Goal: Task Accomplishment & Management: Manage account settings

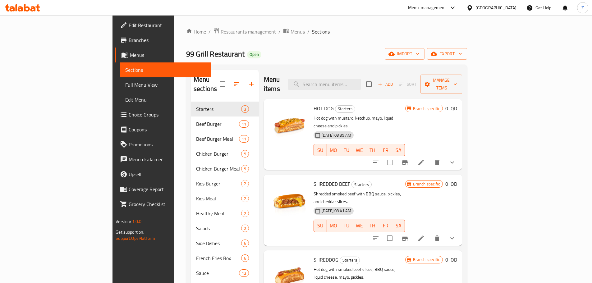
click at [283, 35] on span "breadcrumb" at bounding box center [286, 32] width 7 height 8
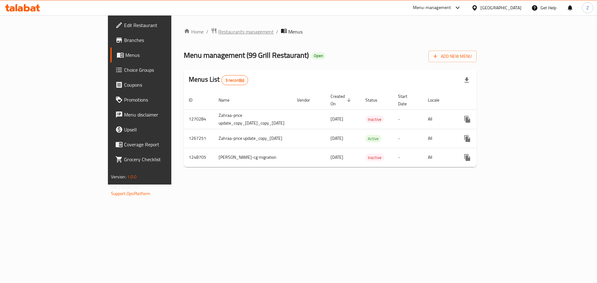
click at [218, 32] on span "Restaurants management" at bounding box center [245, 31] width 55 height 7
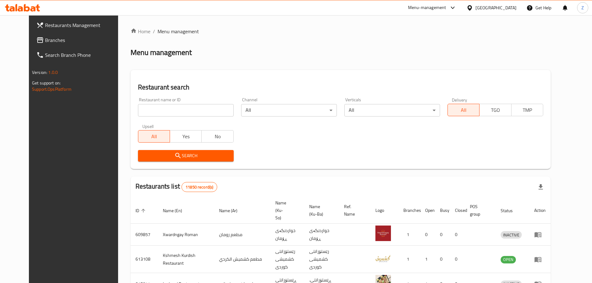
click at [172, 107] on input "search" at bounding box center [186, 110] width 96 height 12
paste input "718490"
type input "718490"
click at [186, 153] on span "Search" at bounding box center [186, 156] width 86 height 8
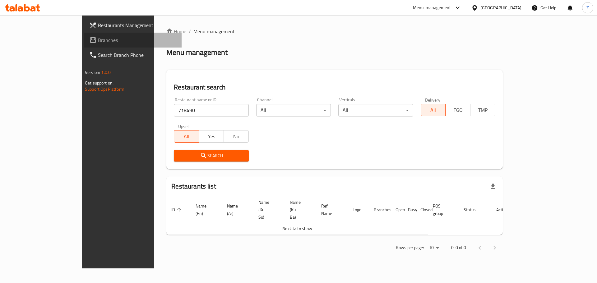
click at [98, 40] on span "Branches" at bounding box center [137, 39] width 79 height 7
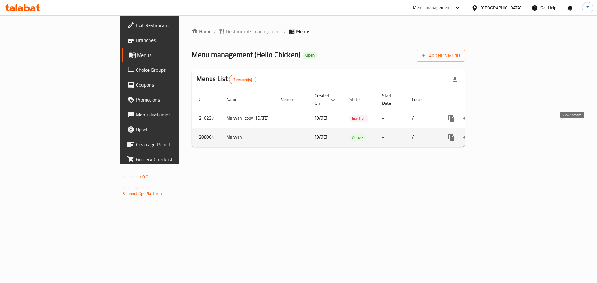
click at [500, 134] on icon "enhanced table" at bounding box center [496, 137] width 7 height 7
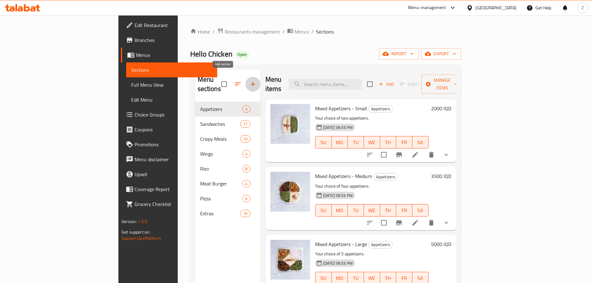
click at [251, 82] on icon "button" at bounding box center [253, 84] width 4 height 4
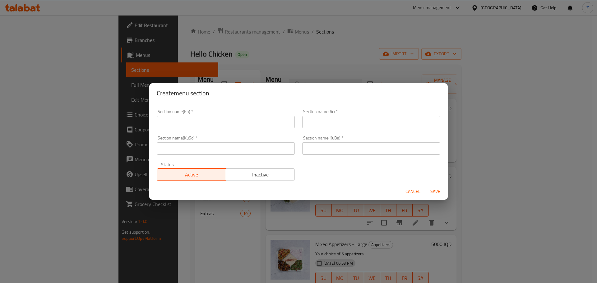
click at [254, 118] on input "text" at bounding box center [226, 122] width 138 height 12
type input "M41"
drag, startPoint x: 281, startPoint y: 176, endPoint x: 285, endPoint y: 165, distance: 11.4
click at [281, 176] on span "Inactive" at bounding box center [261, 174] width 64 height 9
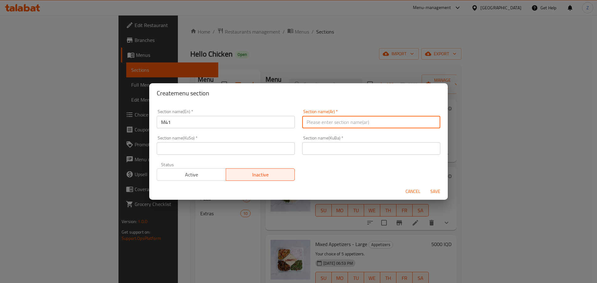
click at [353, 122] on input "text" at bounding box center [371, 122] width 138 height 12
click at [353, 122] on input "وجبة الك وحدك" at bounding box center [371, 122] width 138 height 12
click at [353, 121] on input "وجبة الك وحدك" at bounding box center [371, 122] width 138 height 12
type input "وجبة الك وحدك"
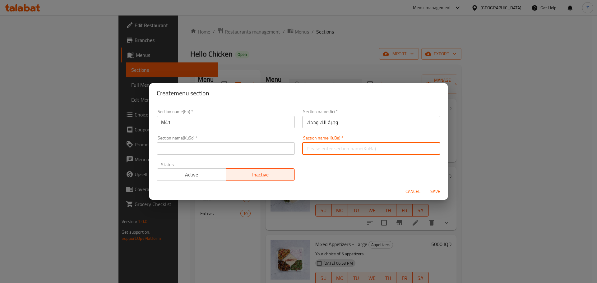
drag, startPoint x: 347, startPoint y: 143, endPoint x: 272, endPoint y: 155, distance: 76.1
click at [347, 143] on input "text" at bounding box center [371, 148] width 138 height 12
paste input "وجبة الك وحدك"
type input "وجبة الك وحدك"
click at [248, 153] on input "text" at bounding box center [226, 148] width 138 height 12
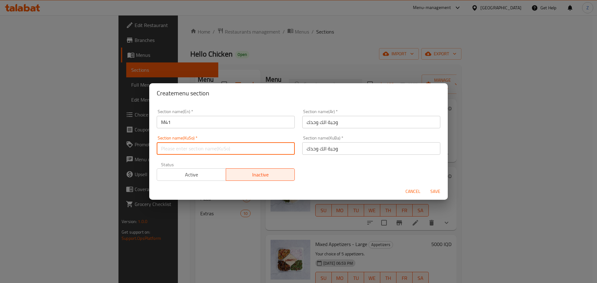
paste input "وجبة الك وحدك"
type input "وجبة الك وحدك"
click at [442, 189] on span "Save" at bounding box center [435, 192] width 15 height 8
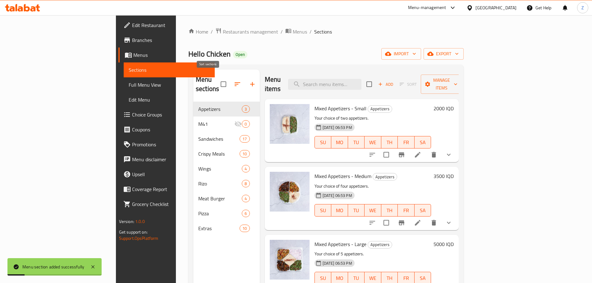
click at [234, 81] on icon "button" at bounding box center [237, 84] width 7 height 7
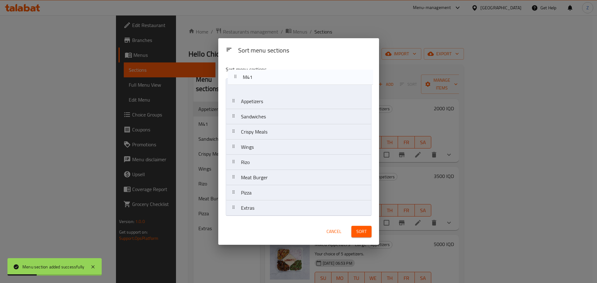
drag, startPoint x: 266, startPoint y: 107, endPoint x: 268, endPoint y: 78, distance: 28.4
click at [268, 78] on nav "Appetizers M41 Sandwiches Crispy Meals Wings Rizo Meat Burger Pizza Extras" at bounding box center [299, 147] width 146 height 138
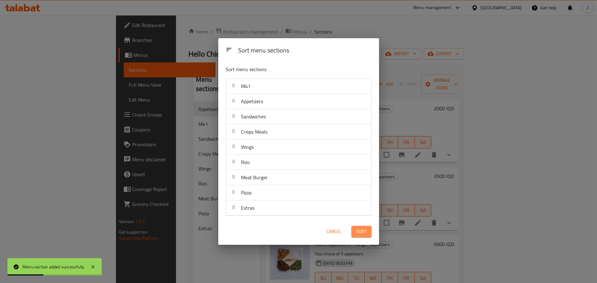
click at [365, 235] on span "Sort" at bounding box center [361, 232] width 10 height 8
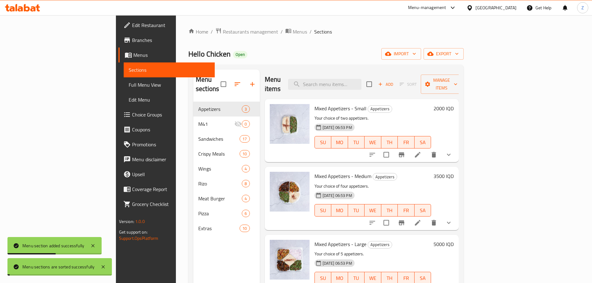
click at [193, 251] on div "Menu sections Appetizers 3 M41 0 Sandwiches 17 Crispy Meals 10 Wings 4 Rizo 8 M…" at bounding box center [226, 211] width 67 height 283
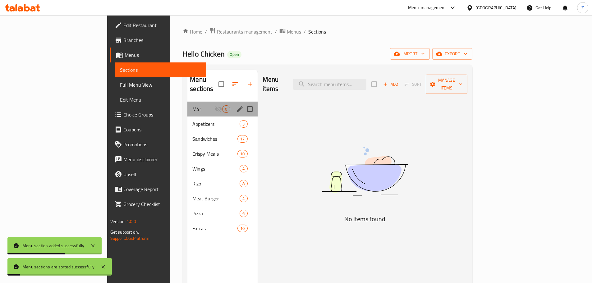
click at [188, 103] on div "M41 0" at bounding box center [223, 109] width 70 height 15
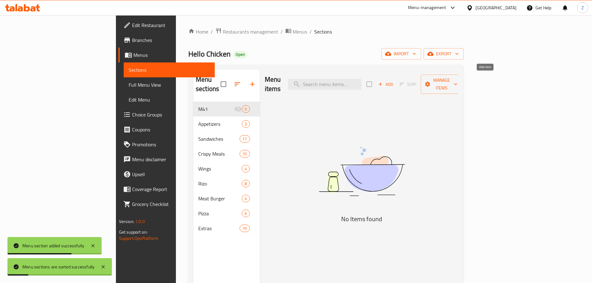
click at [394, 81] on span "Add" at bounding box center [386, 84] width 17 height 7
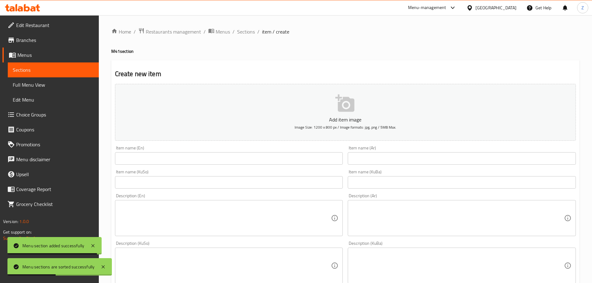
click at [393, 156] on input "text" at bounding box center [462, 158] width 228 height 12
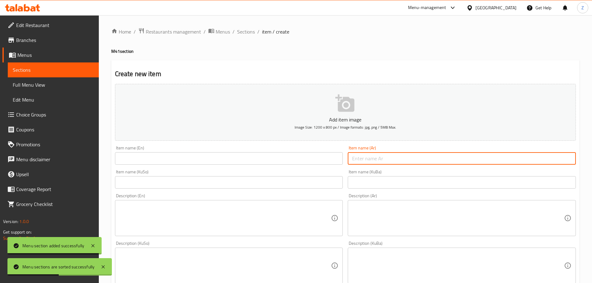
paste input "وجبة ريزو هلو جكن"
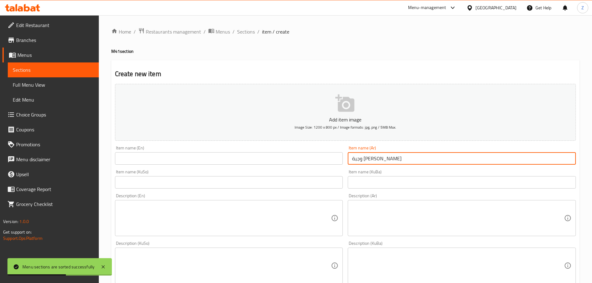
type input "وجبة ريزو هلو جكن"
click at [275, 151] on div "Item name (En) Item name (En)" at bounding box center [229, 155] width 228 height 19
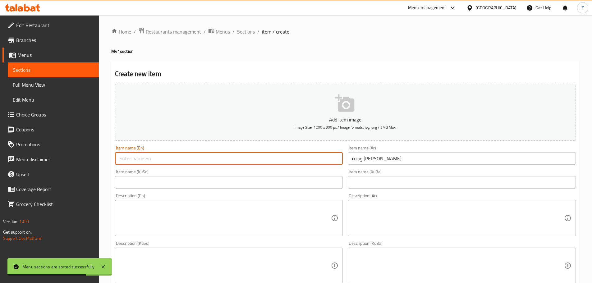
click at [274, 156] on input "text" at bounding box center [229, 158] width 228 height 12
paste input "Hello Chicken Rizo Meal"
type input "Hello Chicken Rizo Meal"
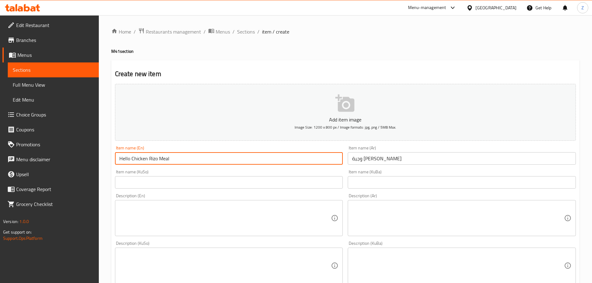
click at [453, 230] on textarea at bounding box center [458, 219] width 212 height 30
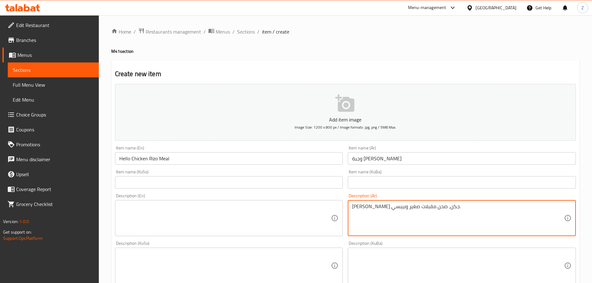
click at [453, 222] on textarea "ريزو هلو جكن, صحن مقبلات صغير وبيبسي." at bounding box center [458, 219] width 212 height 30
click at [465, 222] on textarea "ريزو هلو جكن, صحن مقبلات صغير وبيبسي." at bounding box center [458, 219] width 212 height 30
drag, startPoint x: 453, startPoint y: 205, endPoint x: 447, endPoint y: 198, distance: 8.8
click at [448, 199] on div "Description (Ar) ريزو هلو جكن, صحن مقبلات صغير وبيبسي. Description (Ar)" at bounding box center [462, 215] width 228 height 43
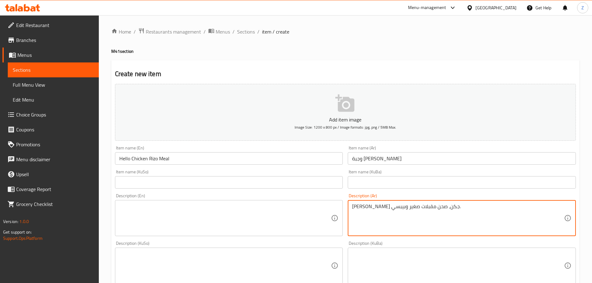
click at [426, 215] on textarea "ريزو هلو جكن, صحن مقبلات صغير وبيبسي." at bounding box center [458, 219] width 212 height 30
click at [426, 214] on textarea "ريزو هلو جكن, صحن مقبلات صغير وبيبسي." at bounding box center [458, 219] width 212 height 30
type textarea "ريزو هلو جكن, صحن مقبلات صغير وبيبسي."
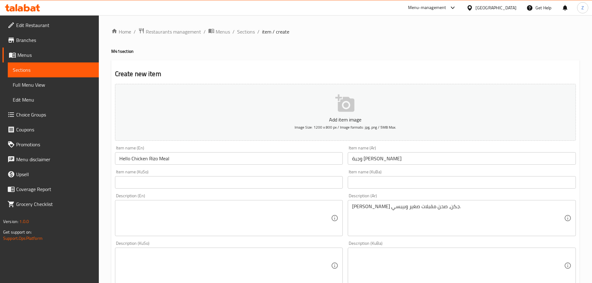
click at [234, 203] on div "Description (En)" at bounding box center [229, 218] width 228 height 36
paste textarea "Rizo Hello Chicken, small appetizer plate and Pepsi."
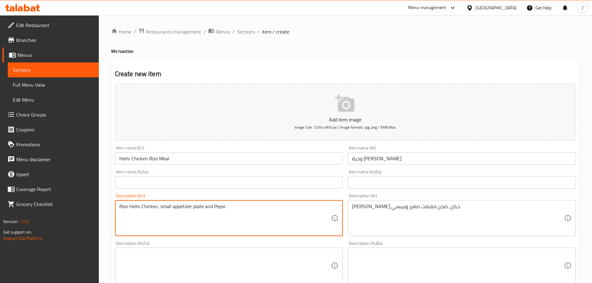
type textarea "Rizo Hello Chicken, small appetizer plate and Pepsi."
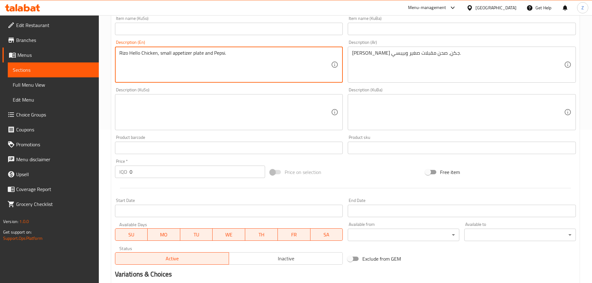
scroll to position [156, 0]
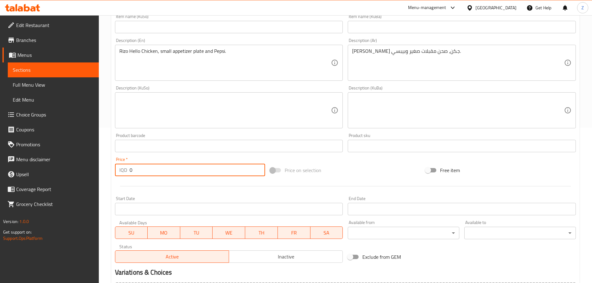
click at [163, 171] on input "0" at bounding box center [198, 170] width 136 height 12
paste input "750"
type input "7500"
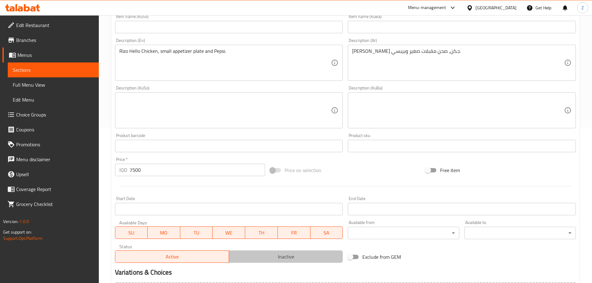
click at [295, 252] on button "Inactive" at bounding box center [286, 257] width 114 height 12
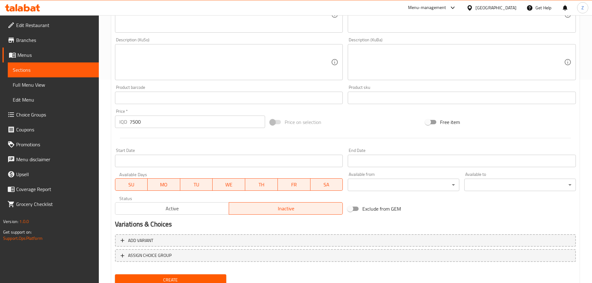
scroll to position [228, 0]
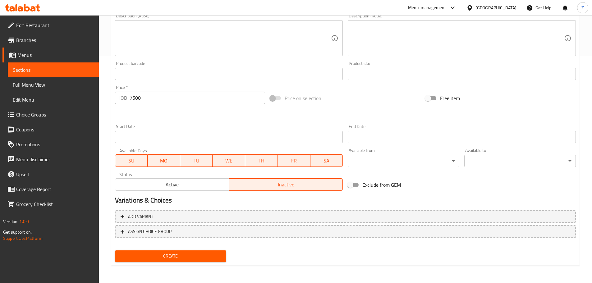
click at [206, 252] on button "Create" at bounding box center [171, 257] width 112 height 12
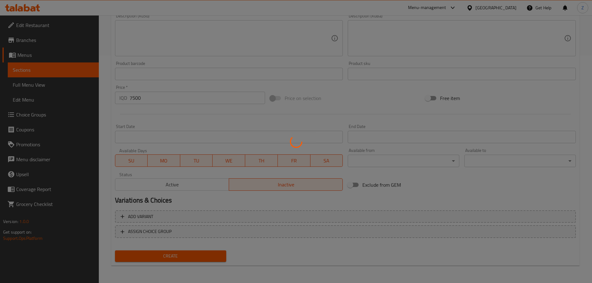
type input "0"
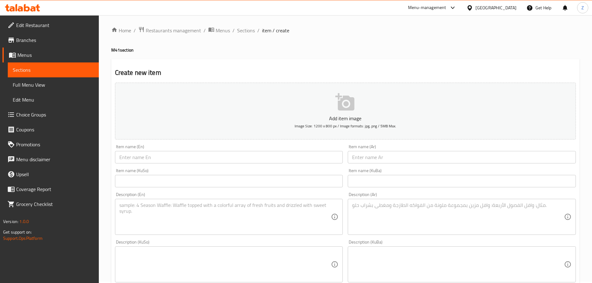
scroll to position [0, 0]
click at [246, 37] on div "Home / Restaurants management / Menus / Sections / item / create M41 section Cr…" at bounding box center [345, 263] width 469 height 471
click at [246, 28] on span "Sections" at bounding box center [246, 31] width 18 height 7
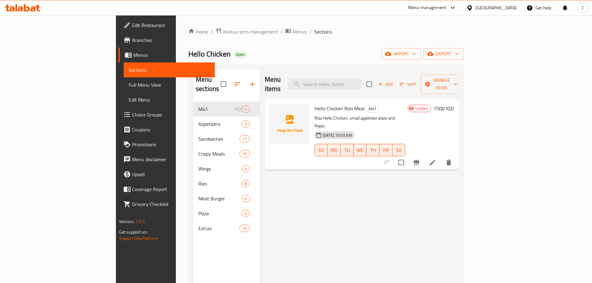
click at [360, 192] on div "Menu items Add Sort Manage items Hello Chicken Rizo Meal M41 Rizo Hello Chicken…" at bounding box center [359, 211] width 199 height 283
click at [277, 112] on circle "upload picture" at bounding box center [278, 113] width 2 height 2
click at [364, 197] on div "Menu items Add Sort Manage items Hello Chicken Rizo Meal M41 Rizo Hello Chicken…" at bounding box center [359, 211] width 199 height 283
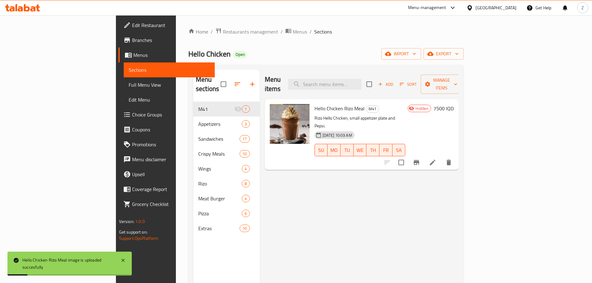
click at [369, 190] on div "Menu items Add Sort Manage items Hello Chicken Rizo Meal M41 Rizo Hello Chicken…" at bounding box center [359, 211] width 199 height 283
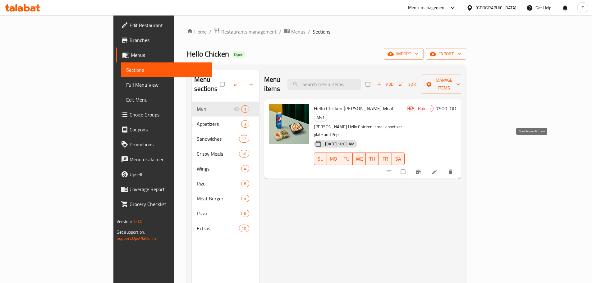
click at [427, 165] on button "Branch-specific-item" at bounding box center [419, 172] width 15 height 14
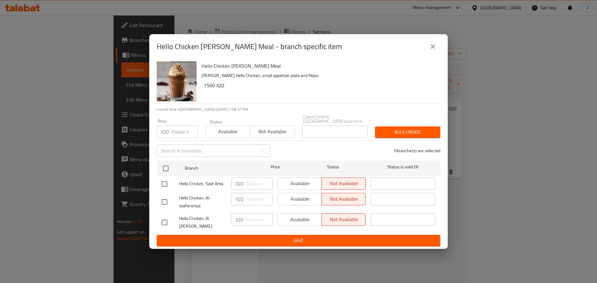
click at [435, 50] on icon "close" at bounding box center [432, 46] width 7 height 7
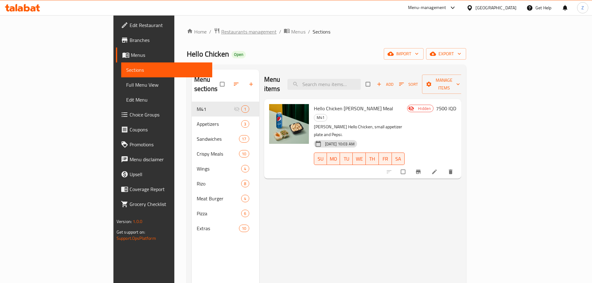
click at [221, 35] on span "Restaurants management" at bounding box center [248, 31] width 55 height 7
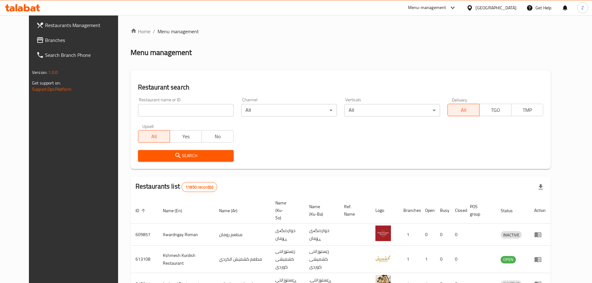
click at [45, 37] on span "Branches" at bounding box center [84, 39] width 78 height 7
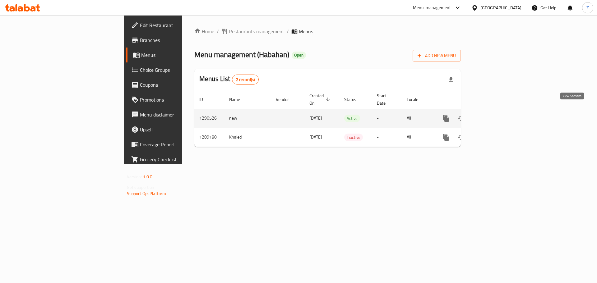
click at [494, 116] on icon "enhanced table" at bounding box center [491, 119] width 6 height 6
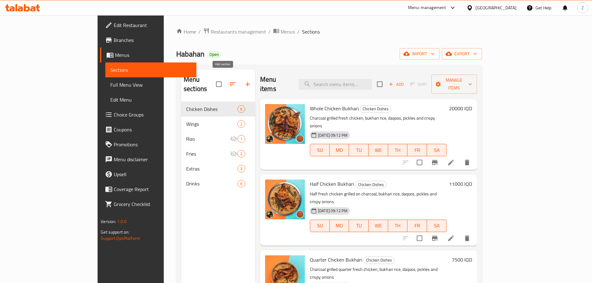
click at [244, 81] on icon "button" at bounding box center [247, 84] width 7 height 7
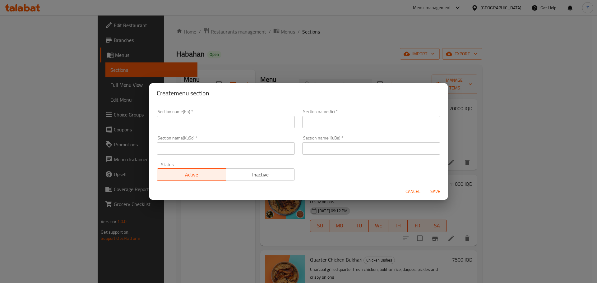
click at [229, 119] on input "text" at bounding box center [226, 122] width 138 height 12
type input "M41"
type input "وجبة الك وحدك"
click at [337, 124] on input "وجبة الك وحدك" at bounding box center [371, 122] width 138 height 12
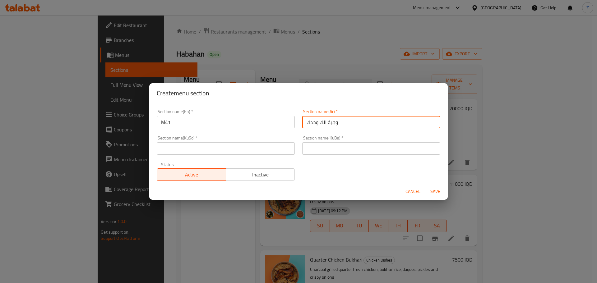
click at [337, 124] on input "وجبة الك وحدك" at bounding box center [371, 122] width 138 height 12
click at [343, 152] on input "text" at bounding box center [371, 148] width 138 height 12
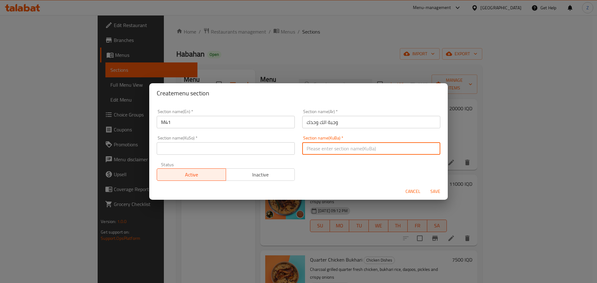
paste input "وجبة الك وحدك"
type input "وجبة الك وحدك"
click at [254, 147] on input "text" at bounding box center [226, 148] width 138 height 12
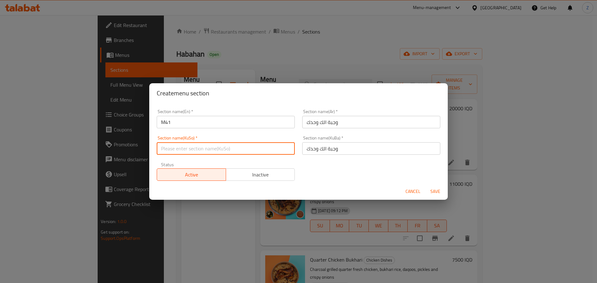
paste input "وجبة الك وحدك"
type input "وجبة الك وحدك"
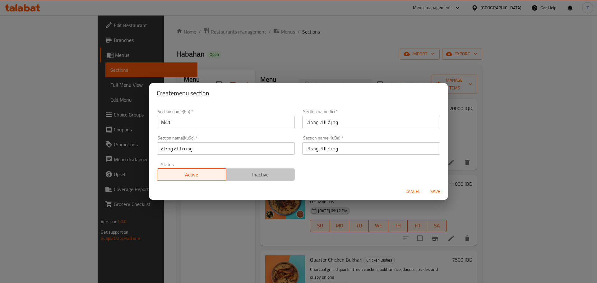
click at [266, 170] on span "Inactive" at bounding box center [261, 174] width 64 height 9
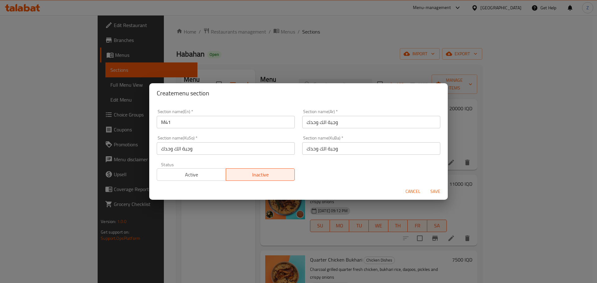
click at [433, 189] on span "Save" at bounding box center [435, 192] width 15 height 8
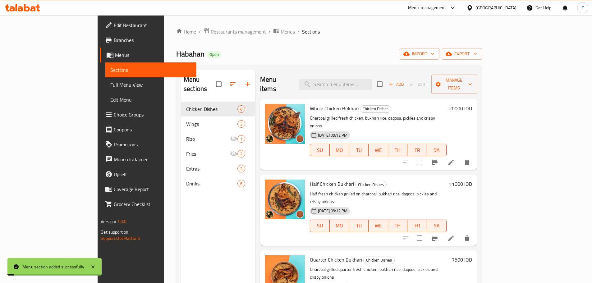
click at [181, 214] on div "Menu sections Chicken Dishes 6 Wings 2 Rizo 1 Fries 2 Extras 3 Drinks 6" at bounding box center [218, 211] width 74 height 283
click at [225, 80] on button "button" at bounding box center [232, 84] width 15 height 15
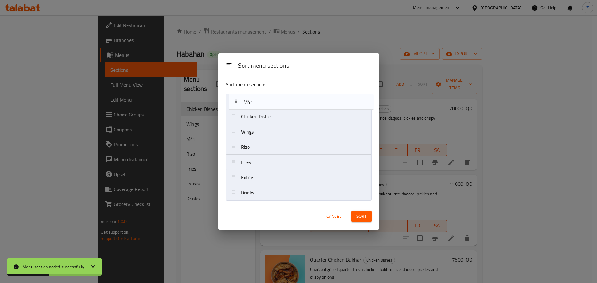
drag, startPoint x: 253, startPoint y: 136, endPoint x: 257, endPoint y: 97, distance: 38.4
click at [257, 97] on nav "Chicken Dishes Wings M41 Rizo Fries Extras Drinks" at bounding box center [299, 147] width 146 height 107
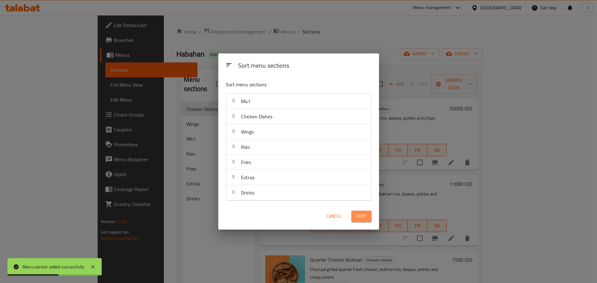
click at [366, 221] on button "Sort" at bounding box center [361, 217] width 20 height 12
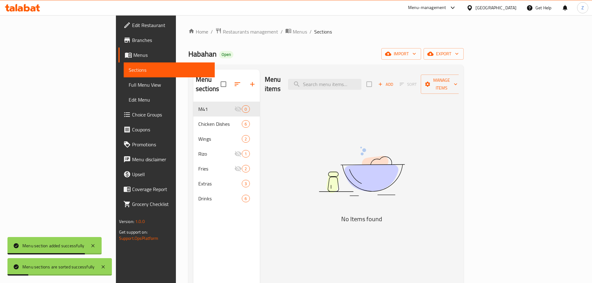
click at [269, 57] on div "Habahan Open import export" at bounding box center [326, 54] width 276 height 12
drag, startPoint x: 267, startPoint y: 52, endPoint x: 277, endPoint y: 108, distance: 57.2
click at [277, 108] on div "Home / Restaurants management / Menus / Sections Habahan Open import export Men…" at bounding box center [326, 193] width 276 height 330
click at [277, 109] on div "Menu items Add Sort Manage items No Items found" at bounding box center [359, 211] width 199 height 283
click at [275, 91] on div "Menu items Add Sort Manage items No Items found" at bounding box center [359, 211] width 199 height 283
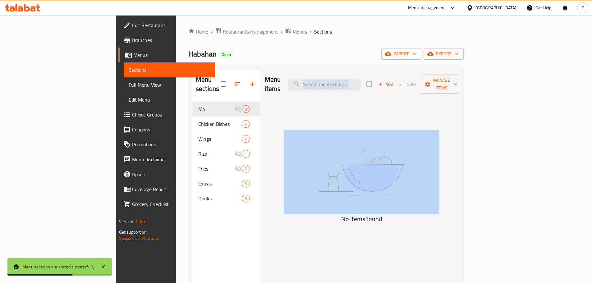
drag, startPoint x: 468, startPoint y: 234, endPoint x: 409, endPoint y: 76, distance: 168.6
click at [410, 78] on div "Menu items Add Sort Manage items No Items found" at bounding box center [359, 211] width 199 height 283
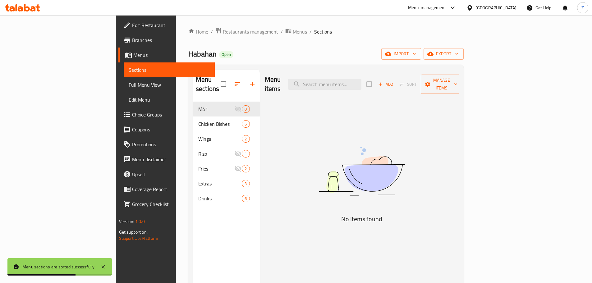
click at [403, 64] on div "Home / Restaurants management / Menus / Sections Habahan Open import export Men…" at bounding box center [326, 193] width 276 height 330
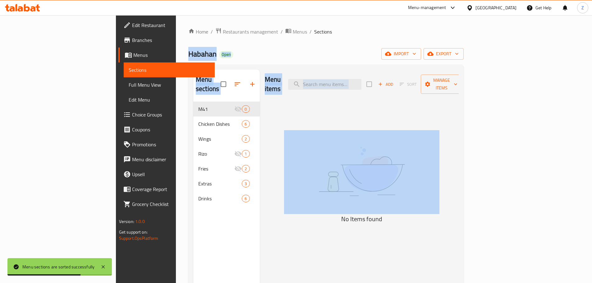
drag, startPoint x: 386, startPoint y: 28, endPoint x: 467, endPoint y: 259, distance: 244.3
click at [464, 259] on div "Home / Restaurants management / Menus / Sections Habahan Open import export Men…" at bounding box center [326, 193] width 276 height 330
click at [440, 202] on img at bounding box center [362, 171] width 156 height 82
drag, startPoint x: 458, startPoint y: 242, endPoint x: 435, endPoint y: 256, distance: 27.4
click at [458, 243] on div "Menu items Add Sort Manage items No Items found" at bounding box center [359, 211] width 199 height 283
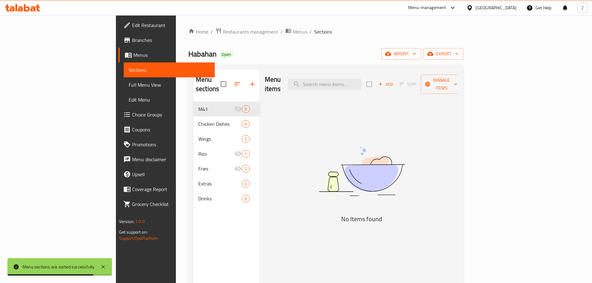
click at [352, 214] on h5 "No Items found" at bounding box center [362, 219] width 156 height 10
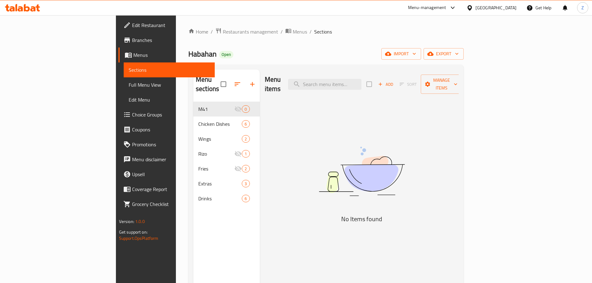
click at [338, 43] on div "Home / Restaurants management / Menus / Sections Habahan Open import export Men…" at bounding box center [326, 193] width 276 height 330
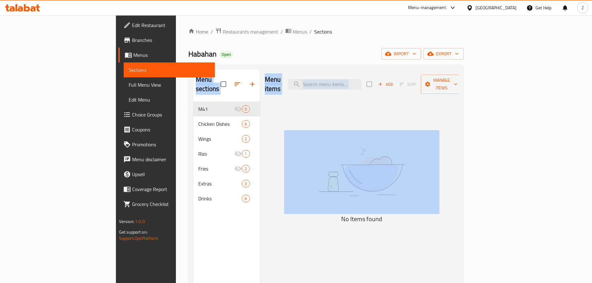
drag, startPoint x: 338, startPoint y: 43, endPoint x: 357, endPoint y: 164, distance: 122.6
click at [351, 155] on div "Home / Restaurants management / Menus / Sections Habahan Open import export Men…" at bounding box center [326, 193] width 276 height 330
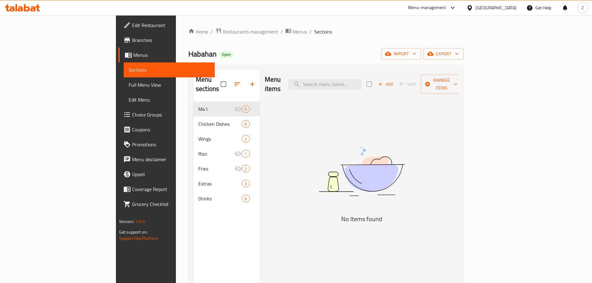
click at [429, 47] on div "Home / Restaurants management / Menus / Sections Habahan Open import export Men…" at bounding box center [326, 193] width 276 height 330
click at [394, 81] on span "Add" at bounding box center [386, 84] width 17 height 7
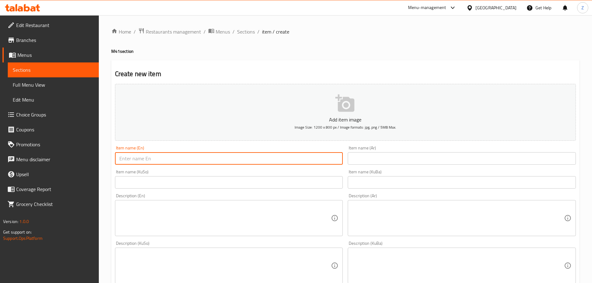
click at [265, 158] on input "text" at bounding box center [229, 158] width 228 height 12
type input "Bukhari Offer"
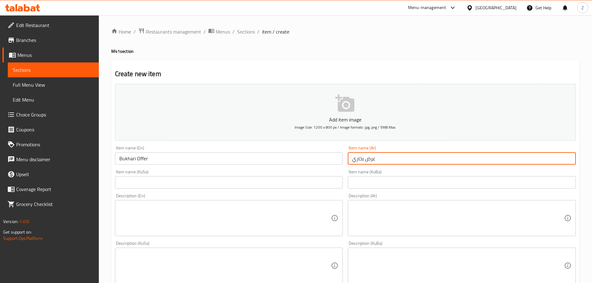
type input "عرض بخاري"
click at [464, 215] on textarea at bounding box center [458, 219] width 212 height 30
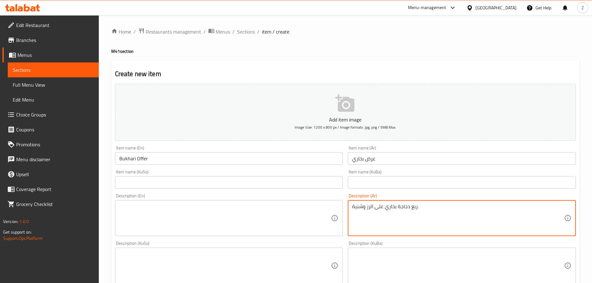
click at [461, 217] on textarea "ربع دجاجة بخاري على الرز وشنية." at bounding box center [458, 219] width 212 height 30
drag, startPoint x: 379, startPoint y: 225, endPoint x: 370, endPoint y: 220, distance: 10.2
click at [379, 225] on textarea "ربع دجاجة بخاري على الرز وشنية." at bounding box center [458, 219] width 212 height 30
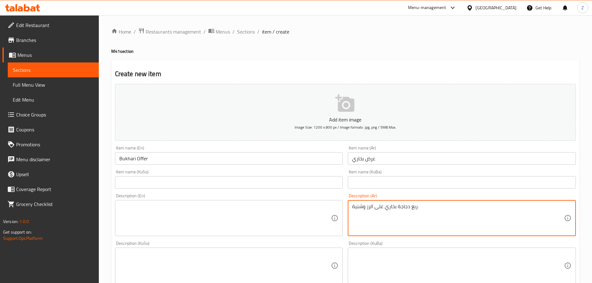
click at [353, 207] on textarea "ربع دجاجة بخاري على الرز وشنية." at bounding box center [458, 219] width 212 height 30
click at [355, 208] on textarea "ربع دجاجة بخاري على الرز وشنية." at bounding box center [458, 219] width 212 height 30
click at [373, 204] on textarea "ربع دجاجة بخاري على الرز وشنينة." at bounding box center [458, 219] width 212 height 30
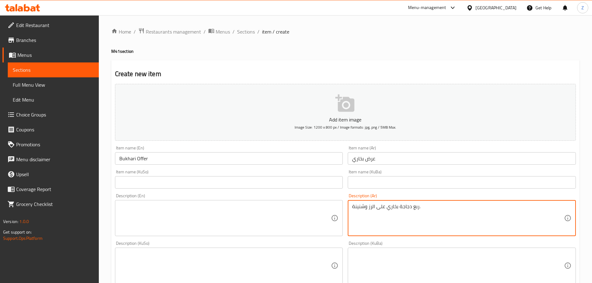
type textarea "ربع دجاجة بخاري على الرز وشنينة."
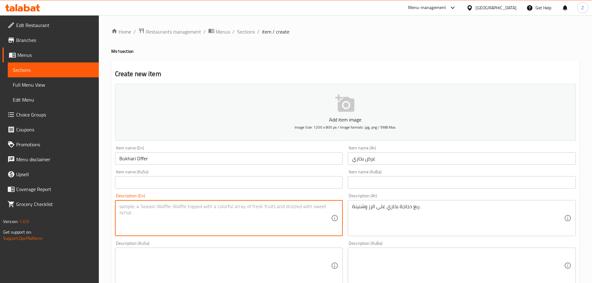
click at [224, 221] on textarea at bounding box center [225, 219] width 212 height 30
paste textarea "Quarter Bukhari chicken with rice and shanina."
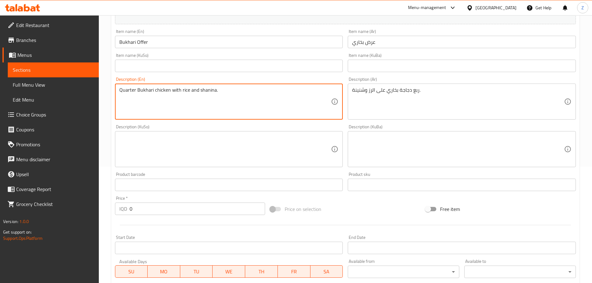
scroll to position [124, 0]
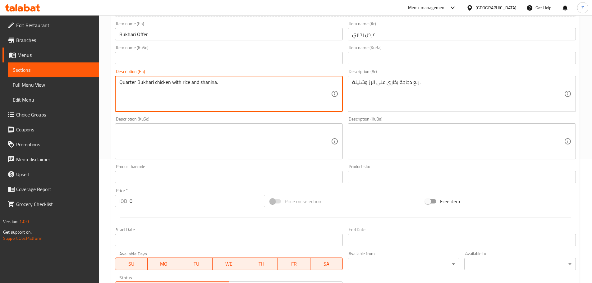
type textarea "Quarter Bukhari chicken with rice and shanina."
click at [144, 198] on input "0" at bounding box center [198, 201] width 136 height 12
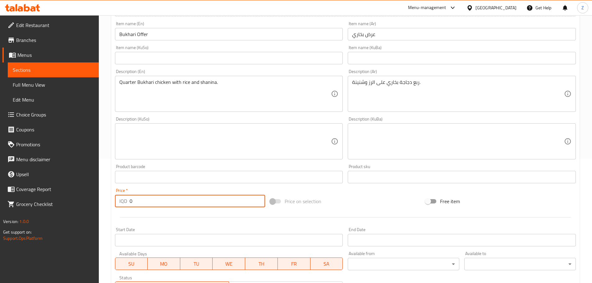
click at [144, 198] on input "0" at bounding box center [198, 201] width 136 height 12
paste input "8250"
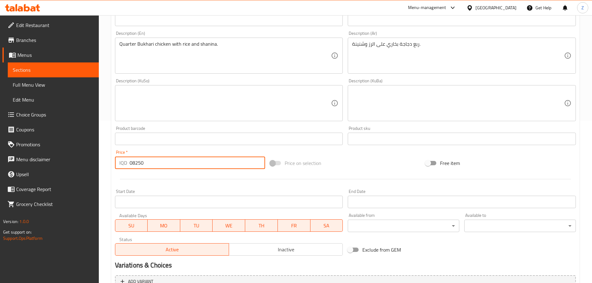
scroll to position [228, 0]
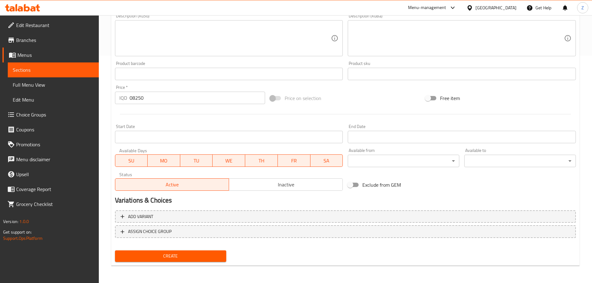
click at [165, 88] on div "Price   * IQD 08250 Price *" at bounding box center [190, 94] width 151 height 19
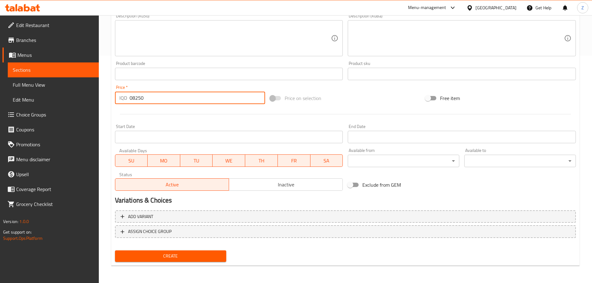
click at [169, 100] on input "08250" at bounding box center [198, 98] width 136 height 12
paste input "number"
type input "8250"
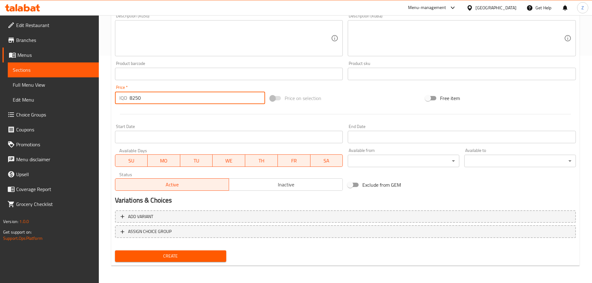
click at [178, 258] on span "Create" at bounding box center [171, 257] width 102 height 8
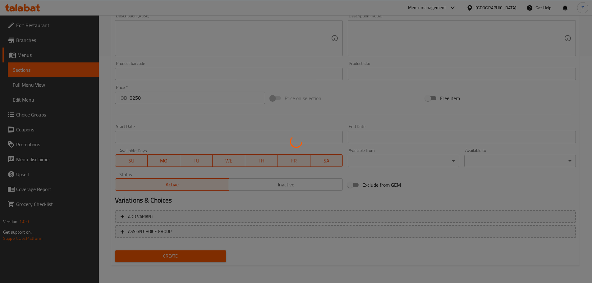
type input "0"
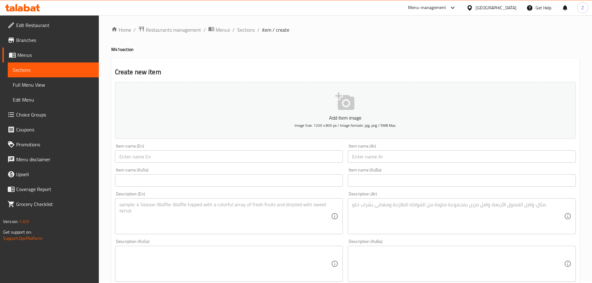
scroll to position [0, 0]
click at [249, 33] on span "Sections" at bounding box center [246, 31] width 18 height 7
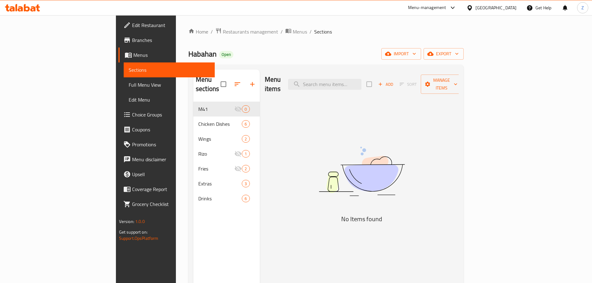
click at [333, 190] on img at bounding box center [362, 171] width 156 height 82
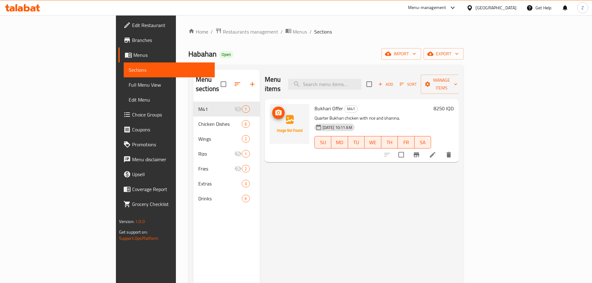
click at [275, 109] on icon "upload picture" at bounding box center [278, 112] width 7 height 7
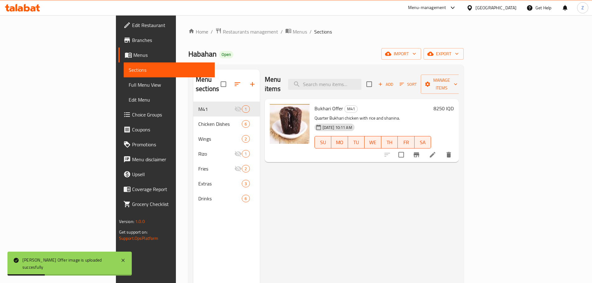
click at [406, 191] on div "Menu items Add Sort Manage items Bukhari Offer M41 Quarter Bukhari chicken with…" at bounding box center [359, 211] width 199 height 283
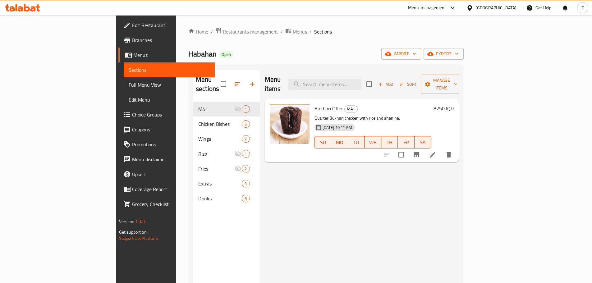
click at [223, 32] on span "Restaurants management" at bounding box center [250, 31] width 55 height 7
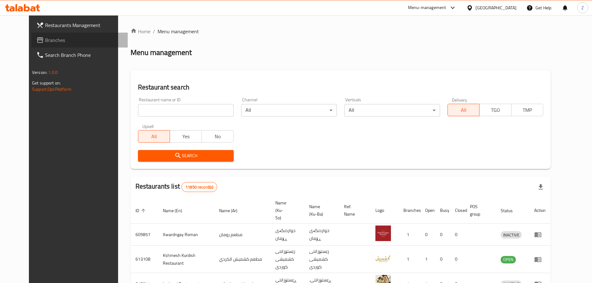
click at [45, 39] on span "Branches" at bounding box center [84, 39] width 78 height 7
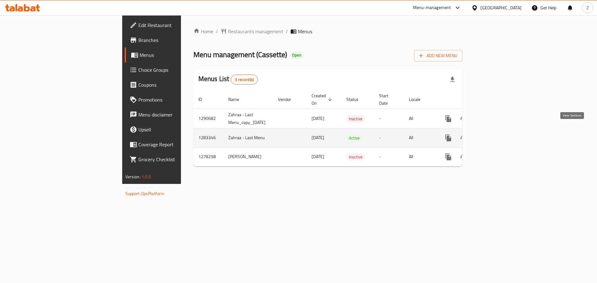
click at [497, 134] on icon "enhanced table" at bounding box center [493, 137] width 7 height 7
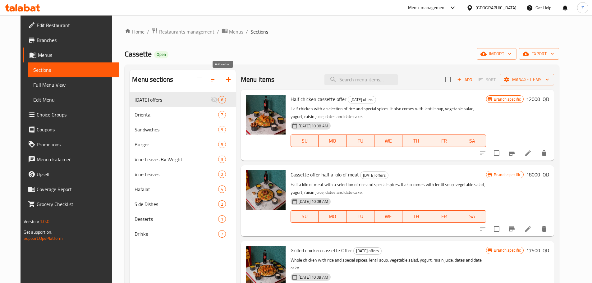
click at [225, 79] on icon "button" at bounding box center [228, 79] width 7 height 7
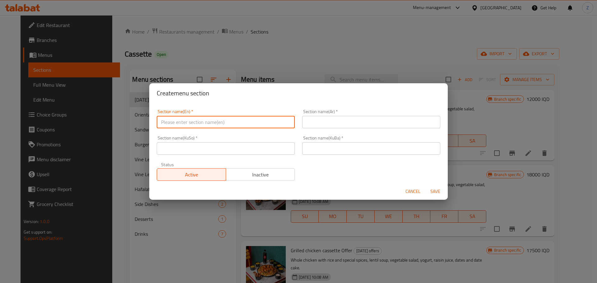
click at [224, 119] on input "text" at bounding box center [226, 122] width 138 height 12
type input "M41"
click at [366, 138] on div "Section name(KuBa)   * Section name(KuBa) *" at bounding box center [371, 145] width 138 height 19
click at [364, 120] on input "text" at bounding box center [371, 122] width 138 height 12
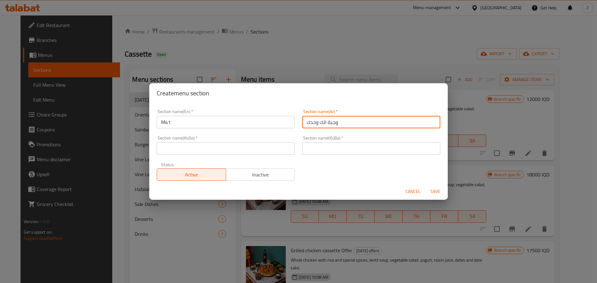
click at [364, 121] on input "وجبة الك وحدك" at bounding box center [371, 122] width 138 height 12
type input "وجبة الك وحدك"
click at [345, 149] on input "text" at bounding box center [371, 148] width 138 height 12
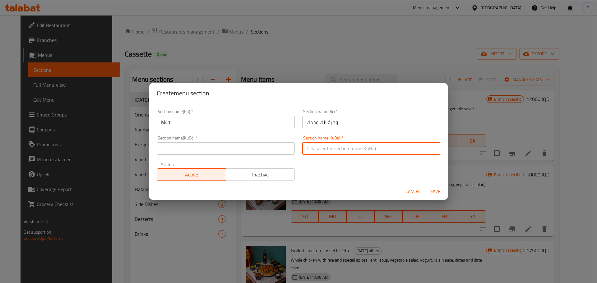
paste input "وجبة الك وحدك"
type input "وجبة الك وحدك"
click at [249, 140] on div "Section name(KuSo)   * Section name(KuSo) *" at bounding box center [226, 145] width 138 height 19
click at [245, 151] on input "text" at bounding box center [226, 148] width 138 height 12
paste input "وجبة الك وحدك"
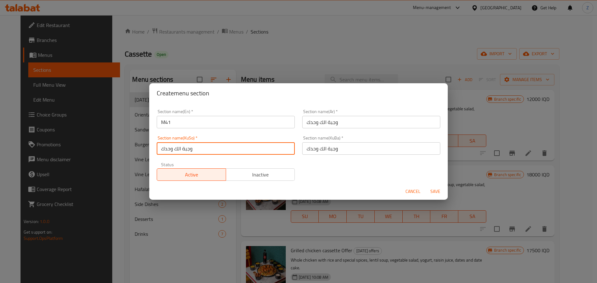
type input "وجبة الك وحدك"
click at [270, 175] on span "Inactive" at bounding box center [261, 174] width 64 height 9
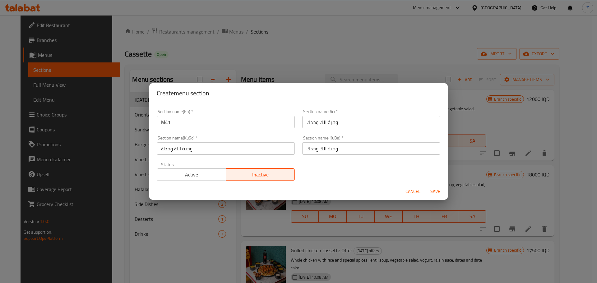
click at [428, 189] on span "Save" at bounding box center [435, 192] width 15 height 8
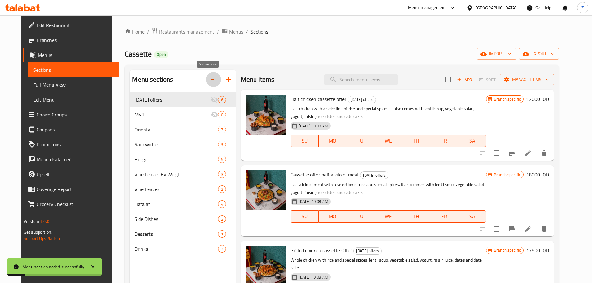
click at [210, 80] on icon "button" at bounding box center [213, 79] width 7 height 7
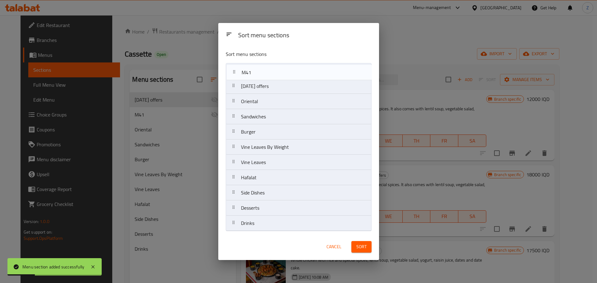
drag, startPoint x: 258, startPoint y: 90, endPoint x: 260, endPoint y: 69, distance: 20.3
click at [260, 69] on nav "Ramadan offers M41 Oriental Sandwiches Burger Vine Leaves By Weight Vine Leaves…" at bounding box center [299, 147] width 146 height 168
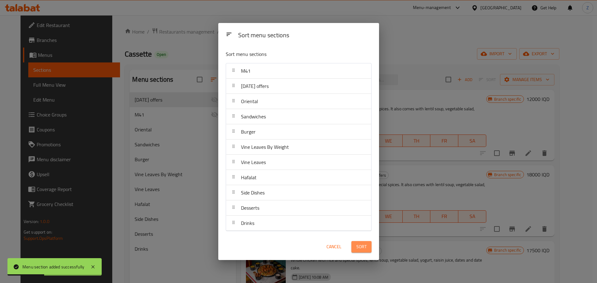
click at [361, 252] on button "Sort" at bounding box center [361, 247] width 20 height 12
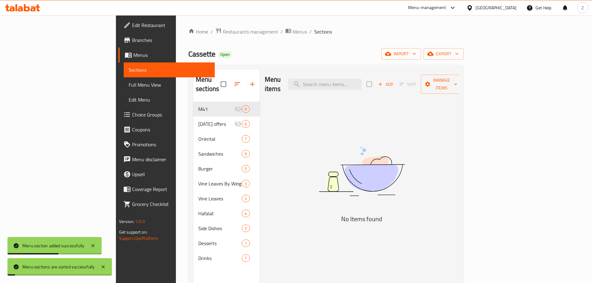
click at [277, 43] on div "Home / Restaurants management / Menus / Sections Cassette Open import export Me…" at bounding box center [326, 193] width 276 height 330
click at [394, 81] on span "Add" at bounding box center [386, 84] width 17 height 7
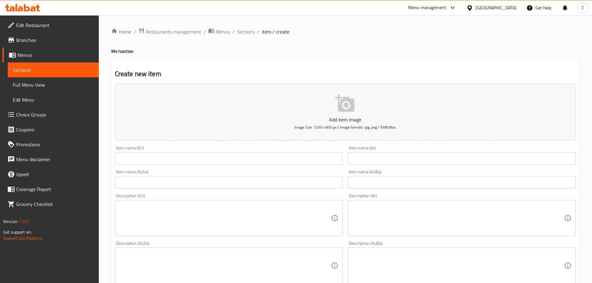
click at [172, 151] on div "Item name (En) Item name (En)" at bounding box center [229, 155] width 228 height 19
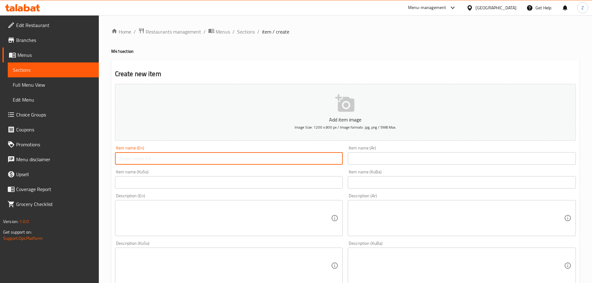
click at [172, 158] on input "text" at bounding box center [229, 158] width 228 height 12
type input "Burger Meal"
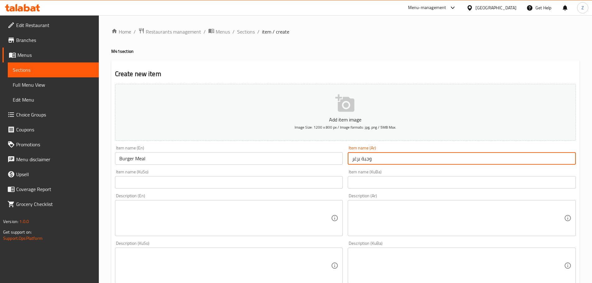
type input "وجبة برغر"
click at [404, 227] on textarea at bounding box center [458, 219] width 212 height 30
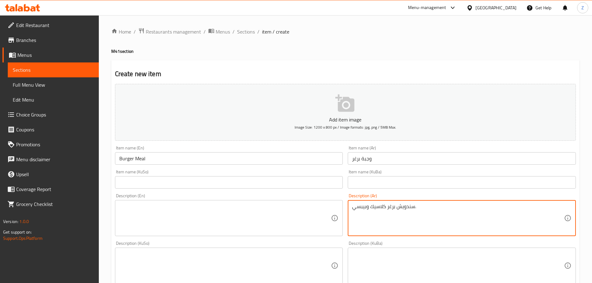
click at [404, 227] on textarea "سندويش برغر كلاسيك وبيبسي." at bounding box center [458, 219] width 212 height 30
type textarea "سندويش برغر كلاسيك وبيبسي."
click at [228, 246] on div "Description (KuSo) Description (KuSo)" at bounding box center [229, 262] width 228 height 43
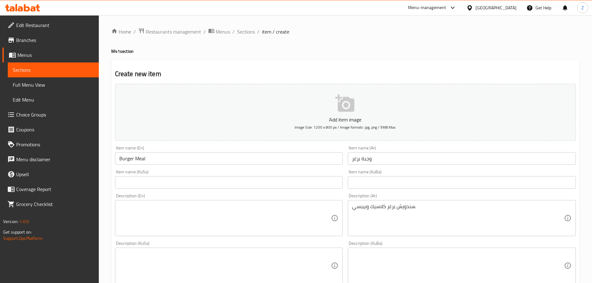
click at [223, 221] on textarea at bounding box center [225, 219] width 212 height 30
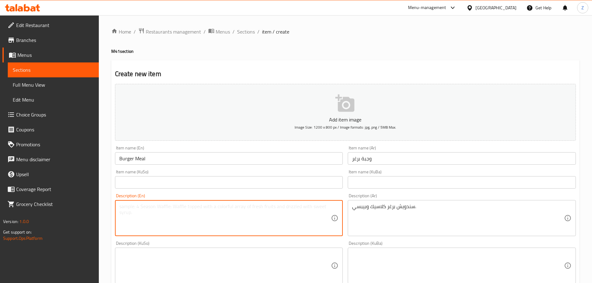
paste textarea "Classic burger and Pepsi."
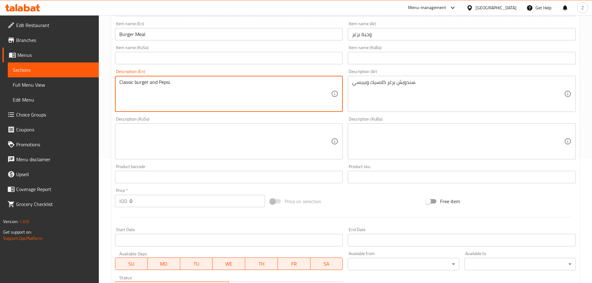
type textarea "Classic burger and Pepsi."
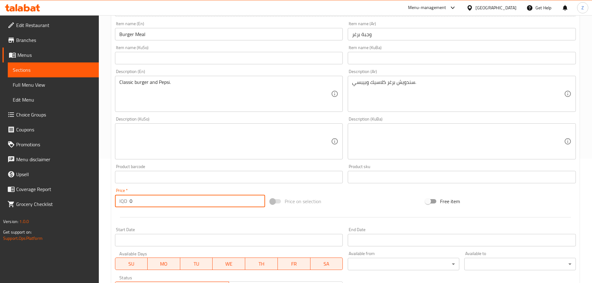
click at [192, 208] on div "Price   * IQD 0 Price *" at bounding box center [191, 198] width 156 height 24
click at [190, 204] on input "0" at bounding box center [198, 201] width 136 height 12
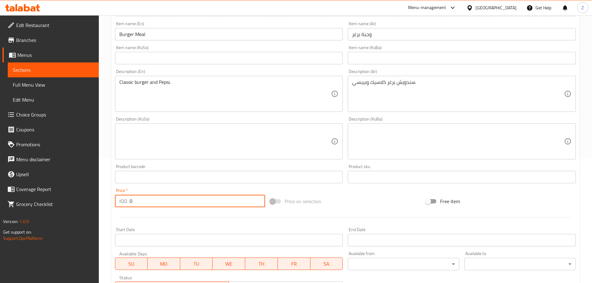
paste input "825"
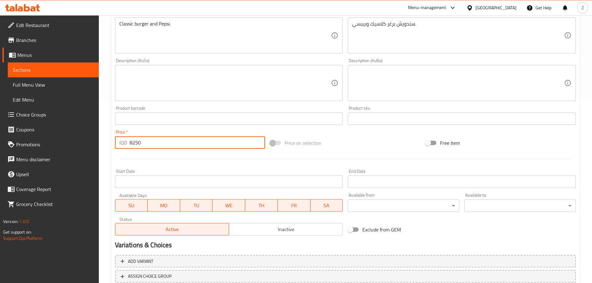
scroll to position [228, 0]
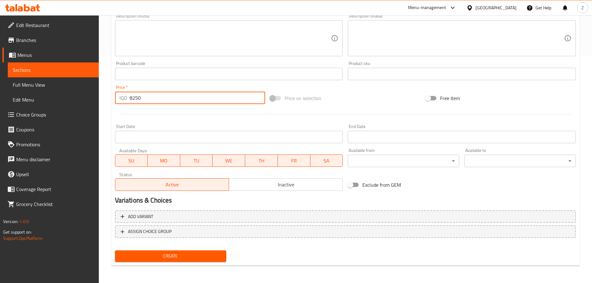
type input "8250"
click at [193, 256] on span "Create" at bounding box center [171, 257] width 102 height 8
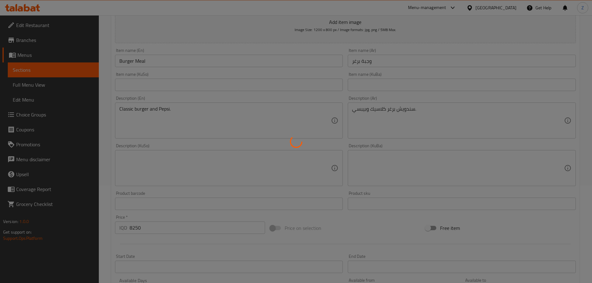
scroll to position [41, 0]
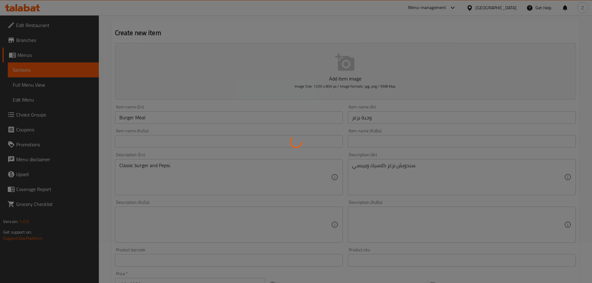
type input "0"
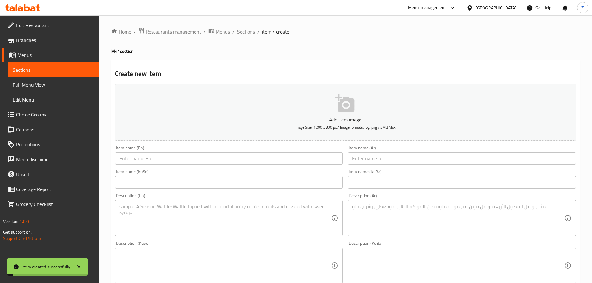
click at [248, 32] on span "Sections" at bounding box center [246, 31] width 18 height 7
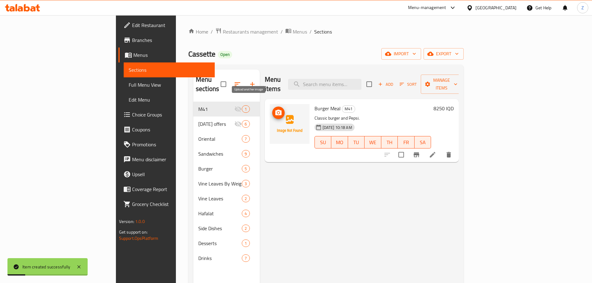
click at [270, 104] on img at bounding box center [290, 124] width 40 height 40
click at [276, 110] on icon "upload picture" at bounding box center [279, 113] width 6 height 6
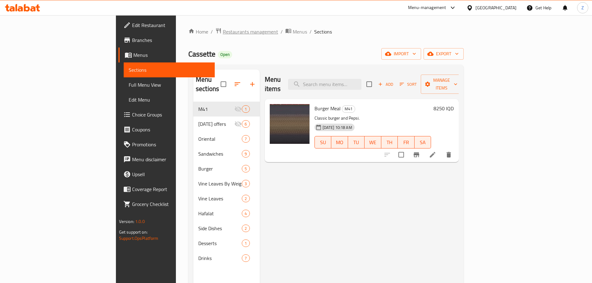
click at [223, 34] on span "Restaurants management" at bounding box center [250, 31] width 55 height 7
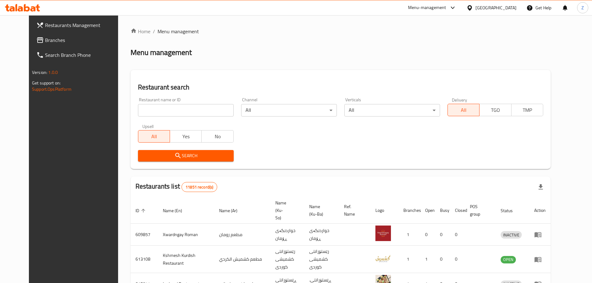
click at [44, 37] on div at bounding box center [296, 141] width 592 height 283
click at [45, 37] on span "Branches" at bounding box center [84, 39] width 78 height 7
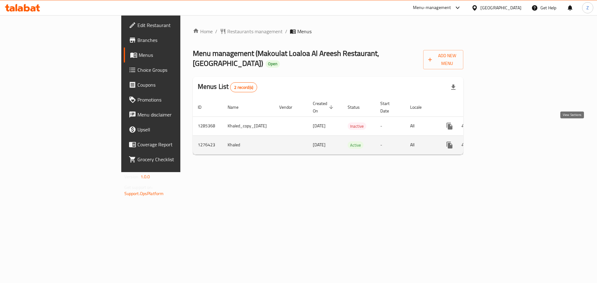
click at [498, 142] on icon "enhanced table" at bounding box center [494, 145] width 7 height 7
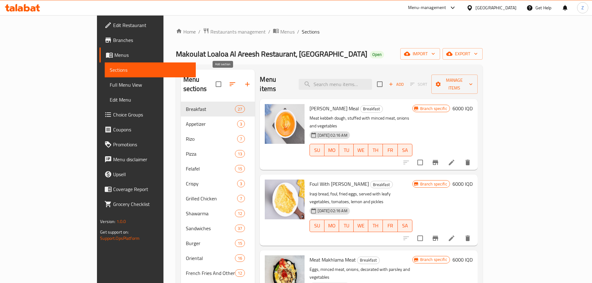
click at [244, 81] on icon "button" at bounding box center [247, 84] width 7 height 7
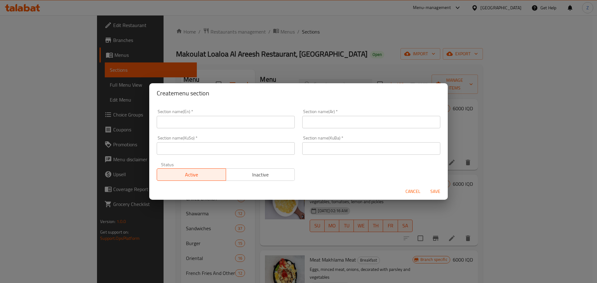
drag, startPoint x: 207, startPoint y: 108, endPoint x: 186, endPoint y: 123, distance: 26.0
click at [204, 111] on div "Section name(En)   * Section name(En) *" at bounding box center [226, 119] width 146 height 26
click at [186, 123] on input "text" at bounding box center [226, 122] width 138 height 12
type input "M41"
type input "وجبة الك وحدك"
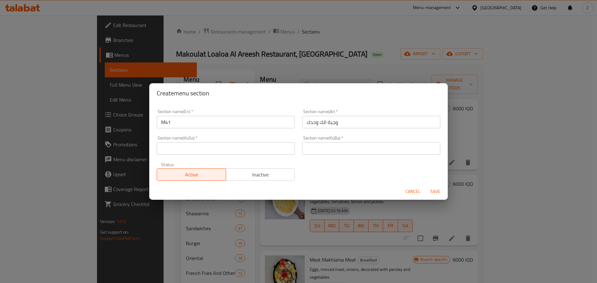
click at [324, 128] on div "Section name(Ar)   * وجبة الك وحدك Section name(Ar) *" at bounding box center [372, 119] width 146 height 26
click at [327, 121] on input "وجبة الك وحدك" at bounding box center [371, 122] width 138 height 12
drag, startPoint x: 320, startPoint y: 149, endPoint x: 314, endPoint y: 150, distance: 5.7
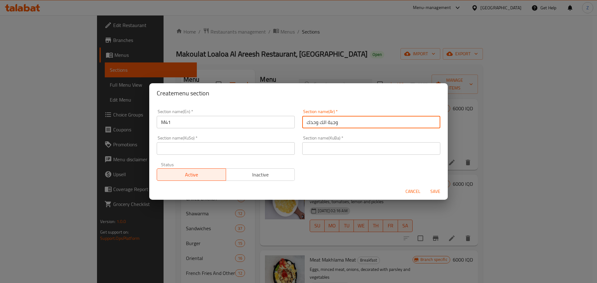
click at [320, 149] on input "text" at bounding box center [371, 148] width 138 height 12
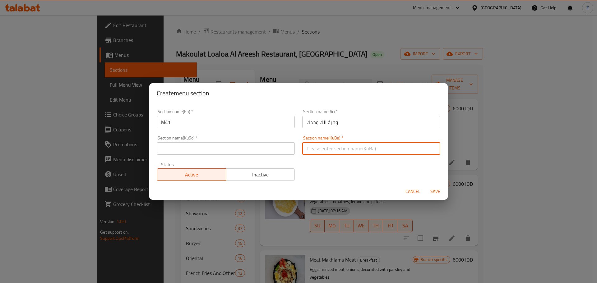
paste input "وجبة الك وحدك"
type input "وجبة الك وحدك"
drag, startPoint x: 272, startPoint y: 153, endPoint x: 268, endPoint y: 166, distance: 13.2
click at [272, 153] on input "text" at bounding box center [226, 148] width 138 height 12
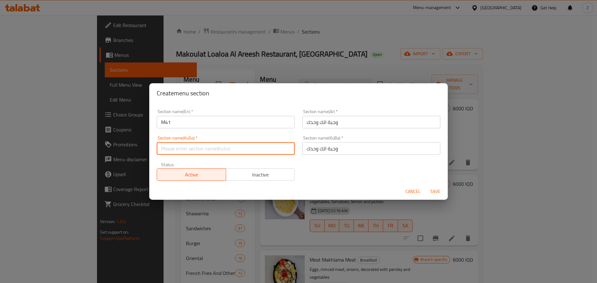
paste input "وجبة الك وحدك"
type input "وجبة الك وحدك"
click at [261, 177] on span "Inactive" at bounding box center [261, 174] width 64 height 9
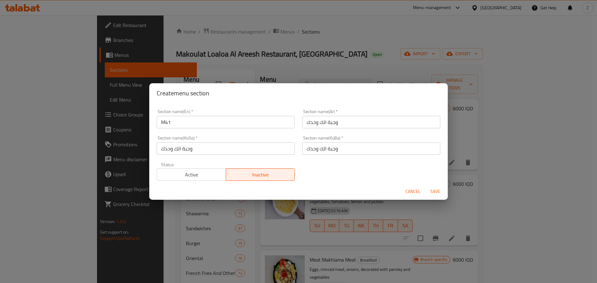
click at [441, 191] on span "Save" at bounding box center [435, 192] width 15 height 8
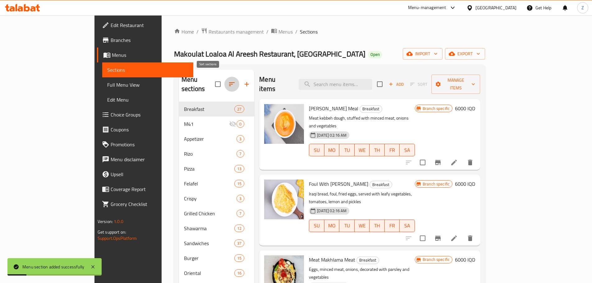
click at [225, 77] on button "button" at bounding box center [232, 84] width 15 height 15
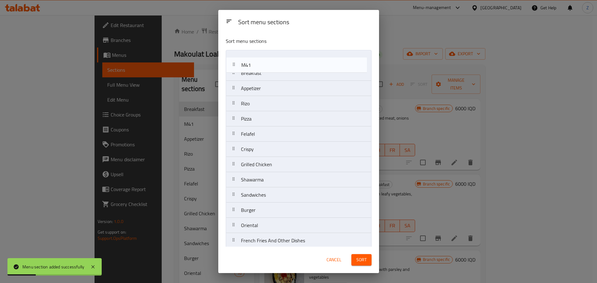
drag, startPoint x: 246, startPoint y: 66, endPoint x: 249, endPoint y: 55, distance: 10.9
click at [249, 55] on nav "Breakfast M41 Appetizer Rizo Pizza Felafel Crispy Grilled Chicken Shawarma Sand…" at bounding box center [299, 149] width 146 height 199
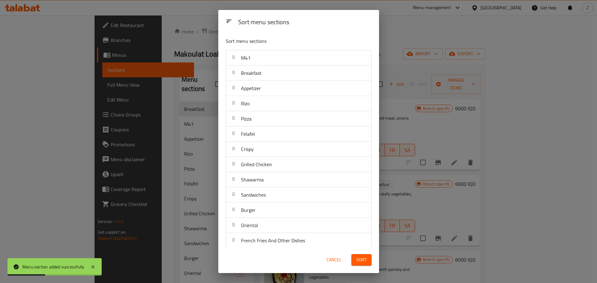
click at [358, 257] on span "Sort" at bounding box center [361, 260] width 10 height 8
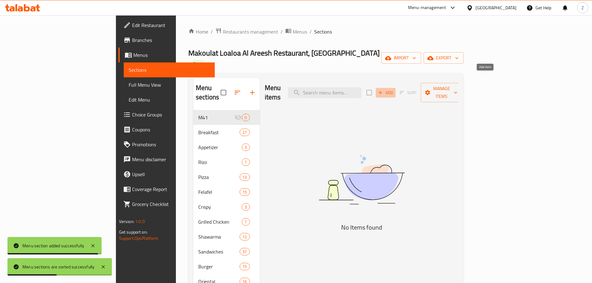
click at [394, 89] on span "Add" at bounding box center [386, 92] width 17 height 7
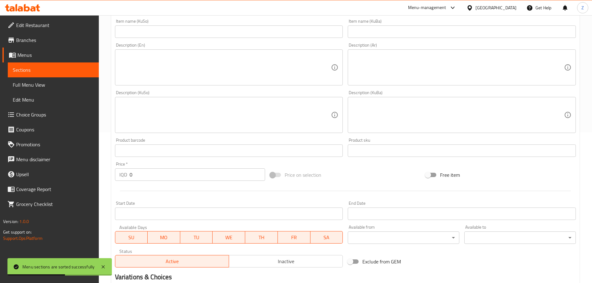
scroll to position [187, 0]
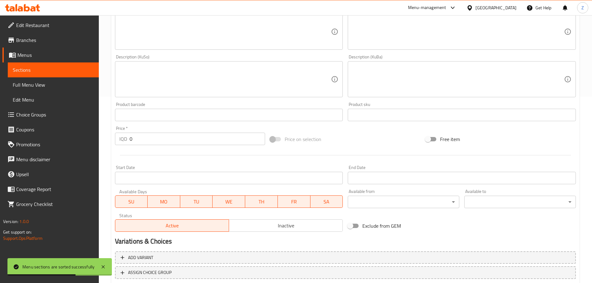
click at [162, 143] on input "0" at bounding box center [198, 139] width 136 height 12
type input "10000"
click at [271, 224] on span "Inactive" at bounding box center [286, 225] width 109 height 9
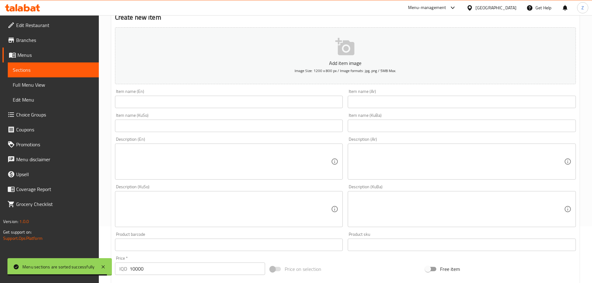
scroll to position [0, 0]
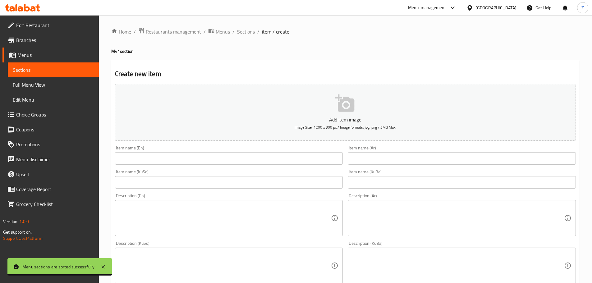
click at [377, 158] on input "text" at bounding box center [462, 158] width 228 height 12
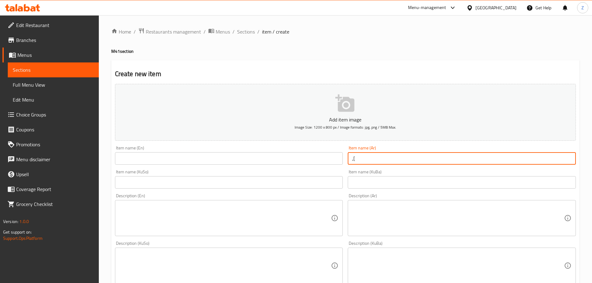
type input ","
type input "وجبة ريزو لحم"
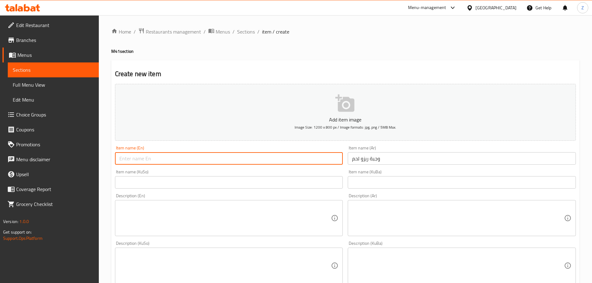
click at [267, 163] on input "text" at bounding box center [229, 158] width 228 height 12
type input "m"
type input "Meat Rizo Meal"
click at [430, 219] on textarea at bounding box center [458, 219] width 212 height 30
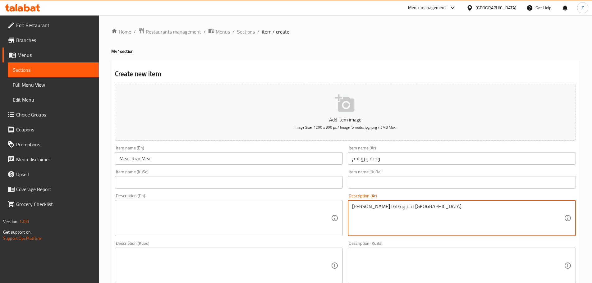
click at [430, 220] on textarea "[PERSON_NAME] لحم وبطاطا [GEOGRAPHIC_DATA]." at bounding box center [458, 219] width 212 height 30
type textarea "[PERSON_NAME] لحم وبطاطا [GEOGRAPHIC_DATA]."
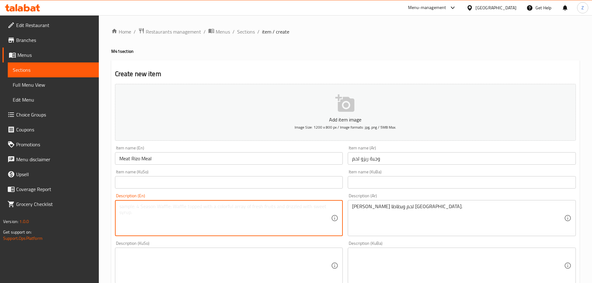
drag, startPoint x: 202, startPoint y: 216, endPoint x: 176, endPoint y: 216, distance: 26.4
click at [202, 216] on textarea at bounding box center [225, 219] width 212 height 30
paste textarea "Rizo shawarma meat and french fries."
drag, startPoint x: 154, startPoint y: 207, endPoint x: 163, endPoint y: 210, distance: 9.9
click at [163, 210] on textarea "Rizo shawarma meat and french fries." at bounding box center [225, 219] width 212 height 30
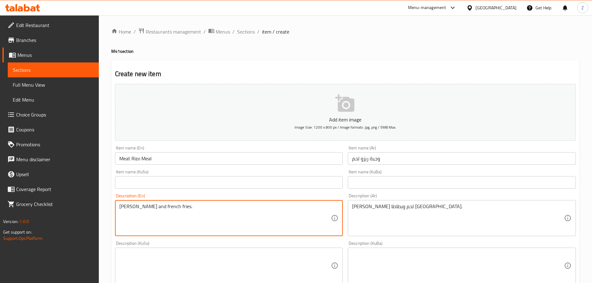
click at [129, 208] on textarea "[PERSON_NAME] and french fries." at bounding box center [225, 219] width 212 height 30
paste textarea "meat"
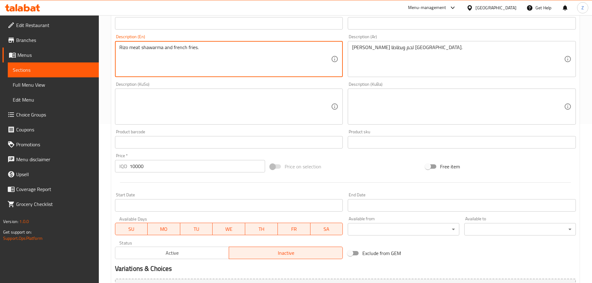
scroll to position [218, 0]
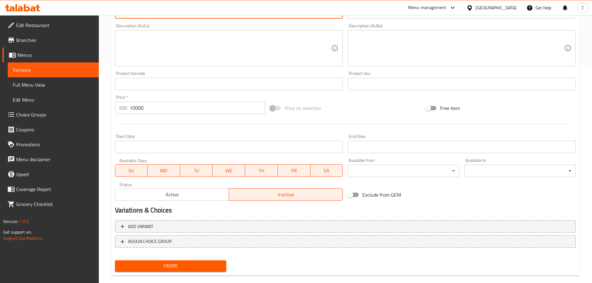
type textarea "Rizo meat shawarma and french fries."
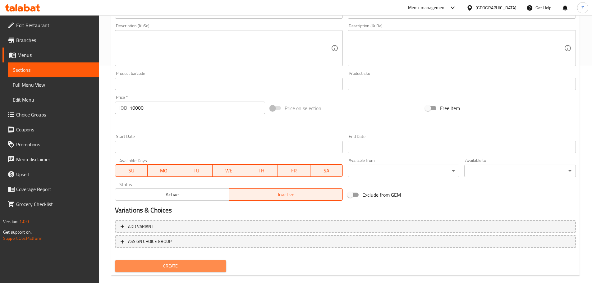
click at [192, 269] on span "Create" at bounding box center [171, 266] width 102 height 8
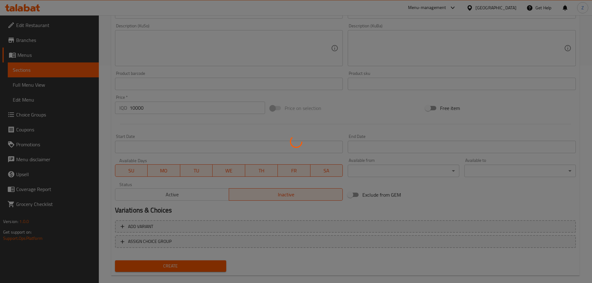
type input "0"
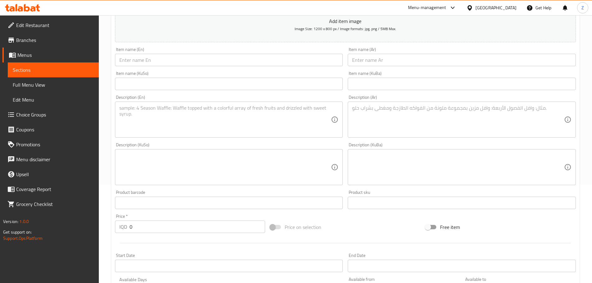
scroll to position [0, 0]
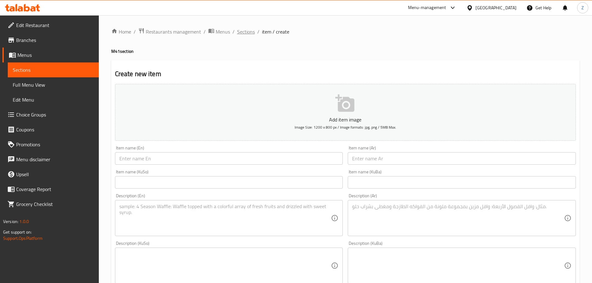
click at [242, 32] on span "Sections" at bounding box center [246, 31] width 18 height 7
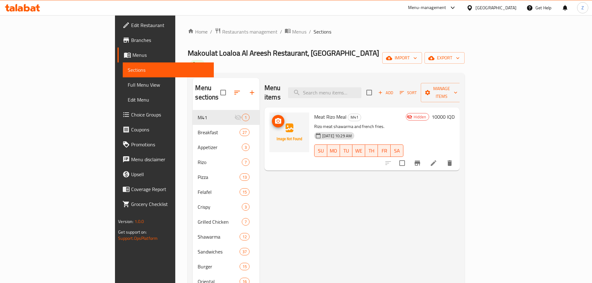
click at [275, 118] on icon "upload picture" at bounding box center [278, 121] width 7 height 7
click at [344, 182] on div "Menu items Add Sort Manage items Meat Rizo Meal M41 Rizo meat shawarma and fren…" at bounding box center [360, 219] width 200 height 283
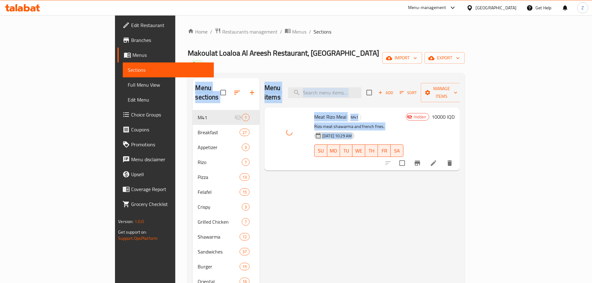
drag, startPoint x: 344, startPoint y: 182, endPoint x: 320, endPoint y: 53, distance: 131.0
click at [320, 53] on div "Home / Restaurants management / Menus / Sections Makoulat Loaloa Al Areesh Rest…" at bounding box center [326, 197] width 277 height 339
click at [313, 42] on div "Home / Restaurants management / Menus / Sections Makoulat Loaloa Al Areesh Rest…" at bounding box center [326, 197] width 277 height 339
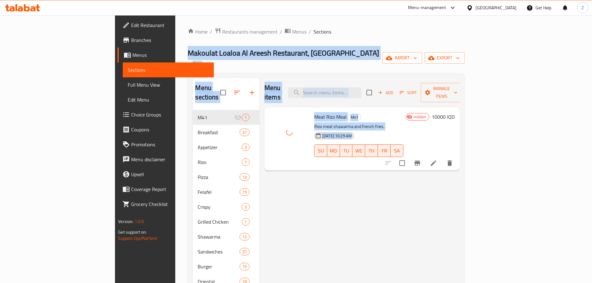
drag, startPoint x: 304, startPoint y: 50, endPoint x: 345, endPoint y: 214, distance: 168.7
click at [345, 214] on div "Home / Restaurants management / Menus / Sections Makoulat Loaloa Al Areesh Rest…" at bounding box center [326, 197] width 302 height 364
click at [345, 214] on div "Menu items Add Sort Manage items Meat Rizo Meal M41 Rizo meat shawarma and fren…" at bounding box center [360, 219] width 200 height 283
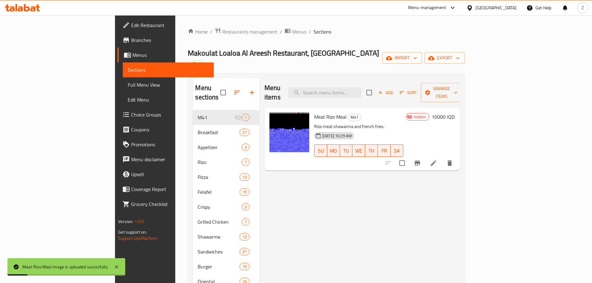
click at [345, 214] on div "Menu items Add Sort Manage items Meat Rizo Meal M41 Rizo meat shawarma and fren…" at bounding box center [360, 219] width 200 height 283
